Goal: Transaction & Acquisition: Subscribe to service/newsletter

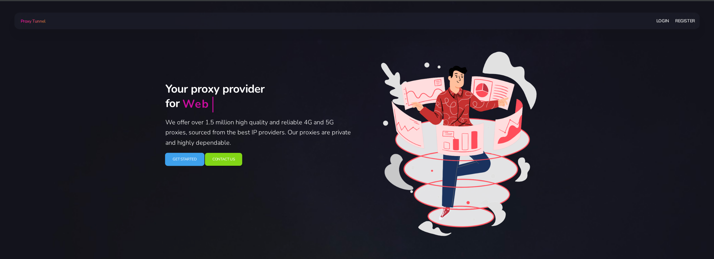
click at [189, 154] on link "Get Started" at bounding box center [184, 159] width 39 height 13
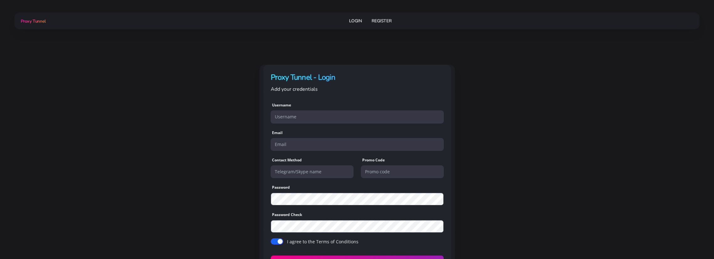
scroll to position [37, 0]
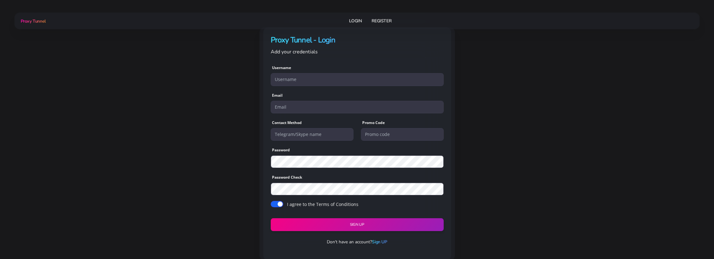
click at [375, 239] on link "Sign UP" at bounding box center [379, 242] width 15 height 6
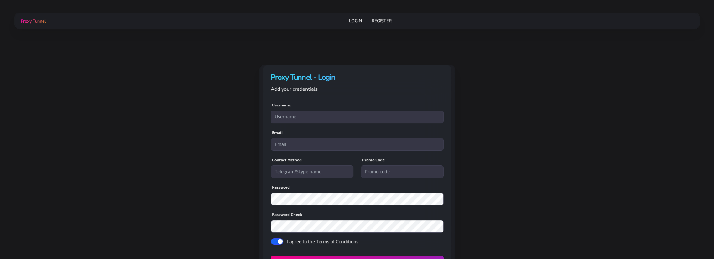
click at [317, 117] on input "text" at bounding box center [357, 116] width 173 height 13
type input "AdamT90235"
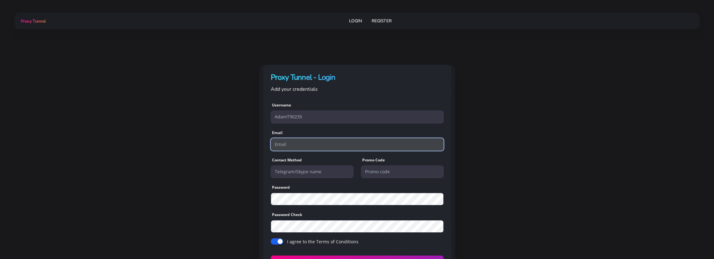
click at [302, 140] on input "email" at bounding box center [357, 144] width 173 height 13
type input "AdamT90235@gmail.com"
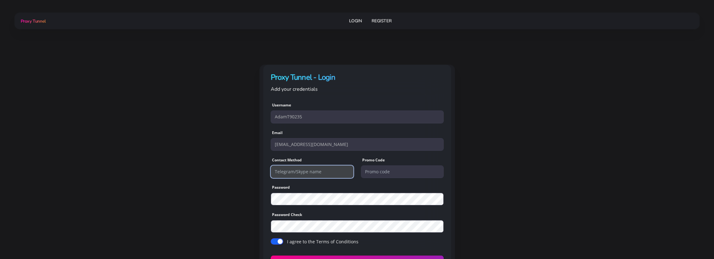
click at [306, 171] on input "text" at bounding box center [312, 171] width 83 height 13
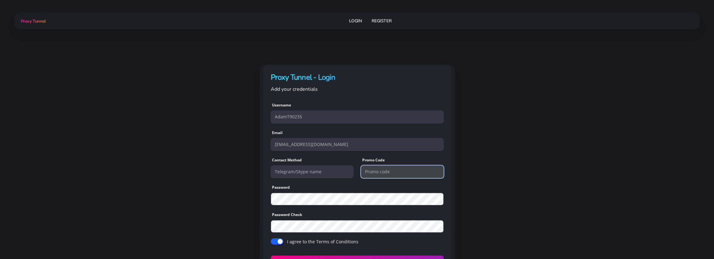
click at [389, 175] on input "text" at bounding box center [402, 171] width 83 height 13
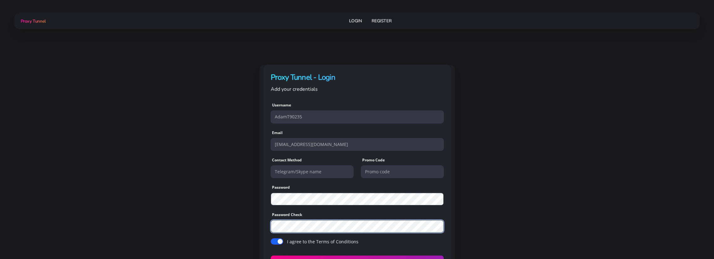
scroll to position [37, 0]
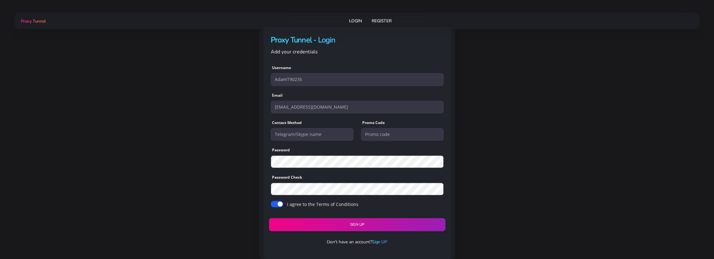
click at [356, 222] on button "Sign UP" at bounding box center [357, 224] width 176 height 13
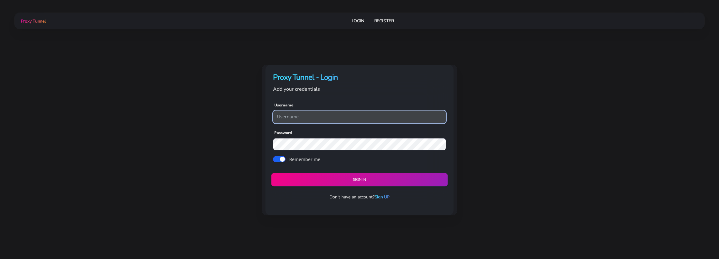
type input "AdamT90235"
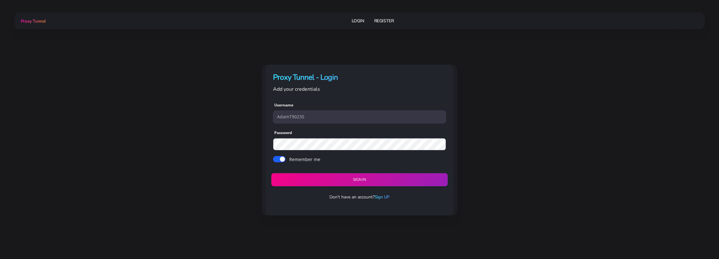
click at [362, 176] on button "Sign in" at bounding box center [359, 179] width 176 height 13
